Goal: Find specific page/section: Find specific page/section

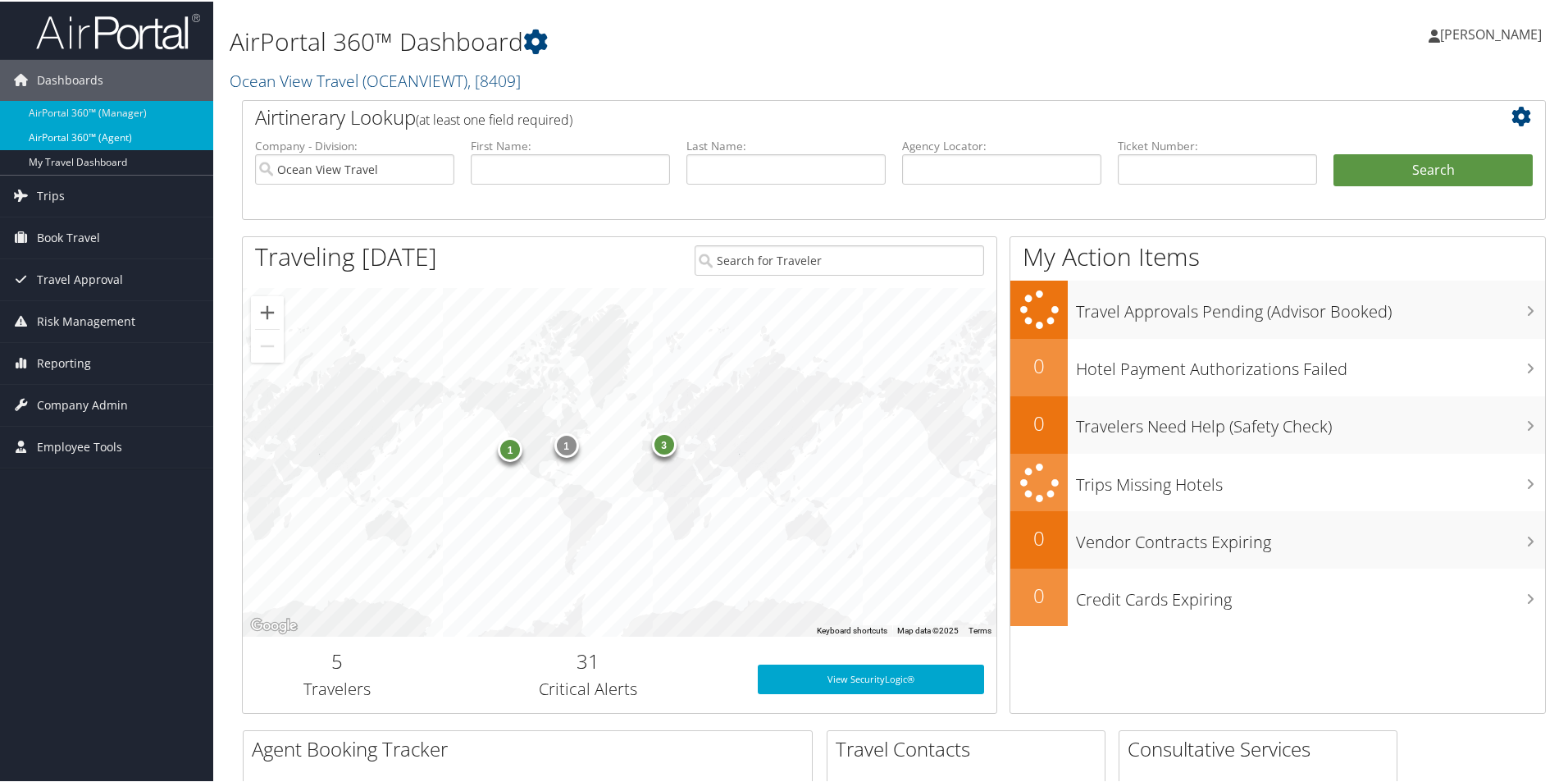
click at [117, 127] on link "AirPortal 360™ (Agent)" at bounding box center [107, 137] width 213 height 25
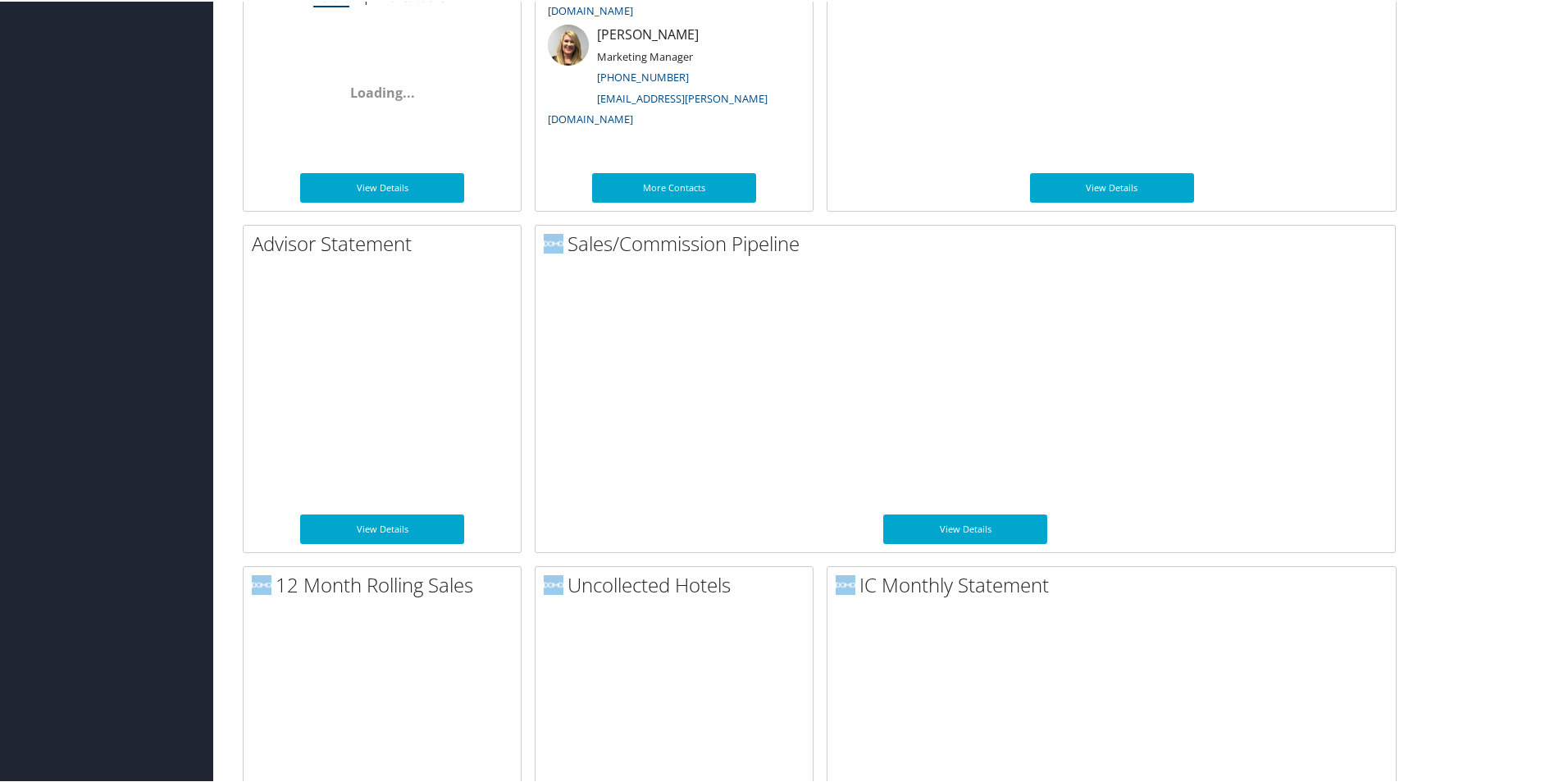
scroll to position [1106, 0]
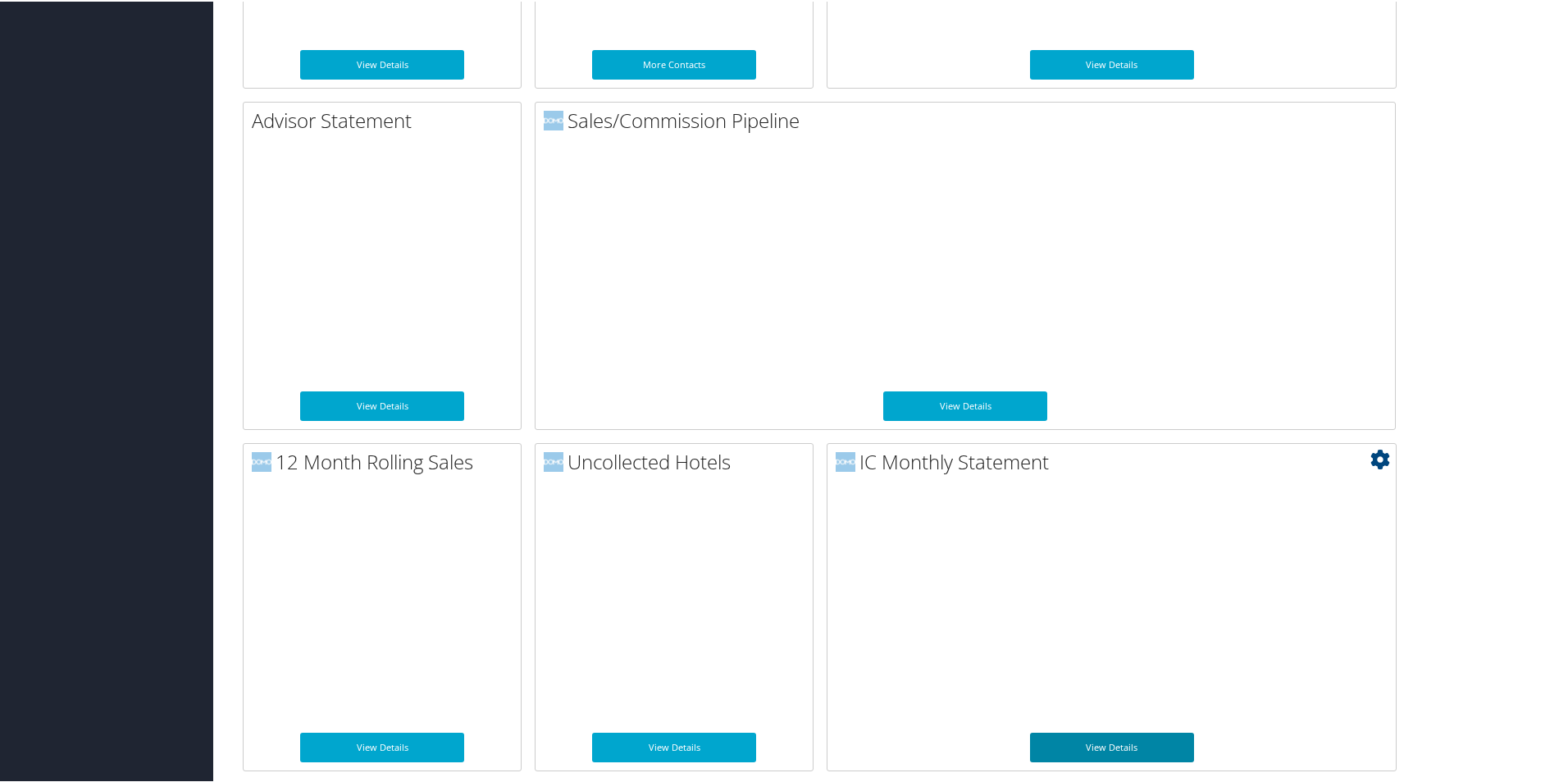
click at [1101, 750] on link "View Details" at bounding box center [1112, 746] width 164 height 30
click at [987, 405] on link "View Details" at bounding box center [965, 405] width 164 height 30
